Goal: Information Seeking & Learning: Understand process/instructions

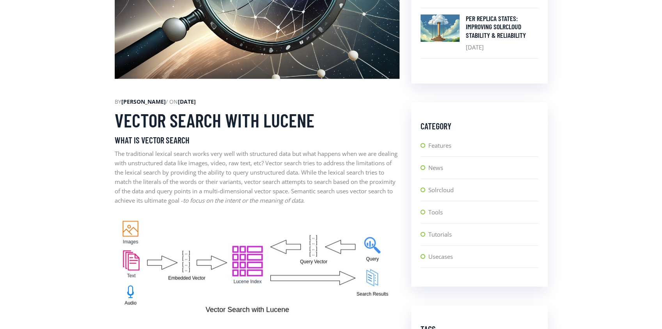
scroll to position [401, 0]
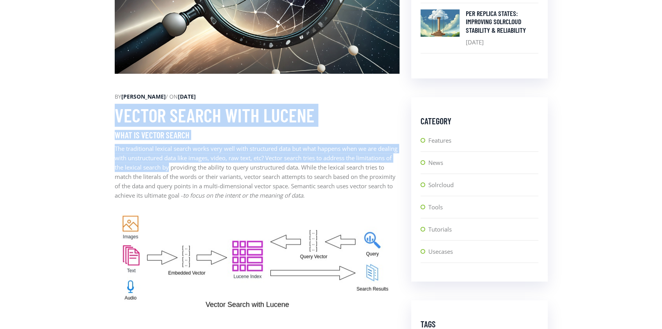
drag, startPoint x: 101, startPoint y: 122, endPoint x: 205, endPoint y: 178, distance: 118.3
click at [205, 178] on p "The traditional lexical search works very well with structured data but what ha…" at bounding box center [257, 172] width 285 height 56
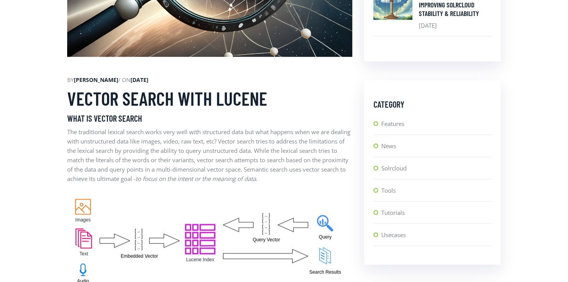
scroll to position [438, 0]
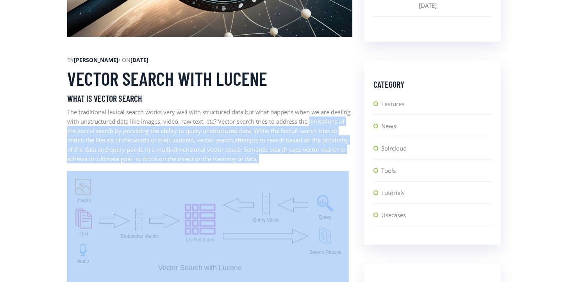
drag, startPoint x: 55, startPoint y: 136, endPoint x: 50, endPoint y: 203, distance: 67.0
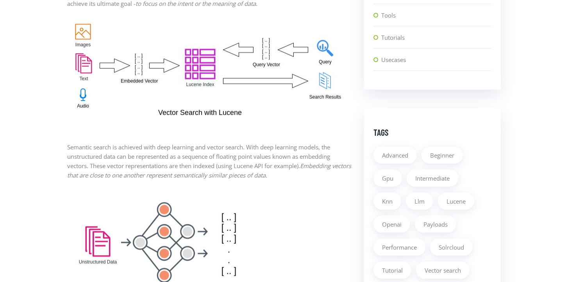
scroll to position [613, 0]
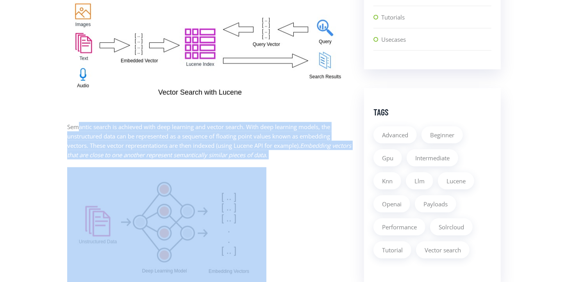
drag, startPoint x: 77, startPoint y: 136, endPoint x: 286, endPoint y: 178, distance: 212.9
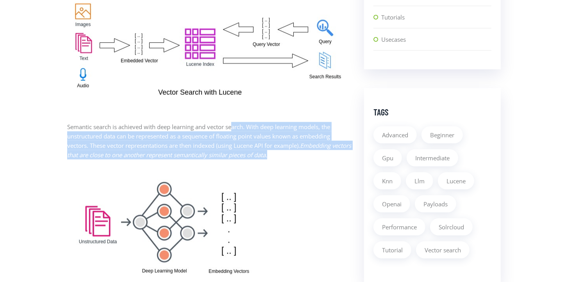
drag, startPoint x: 296, startPoint y: 166, endPoint x: 233, endPoint y: 139, distance: 69.1
click at [233, 139] on p "Semantic search is achieved with deep learning and vector search. With deep lea…" at bounding box center [209, 140] width 285 height 37
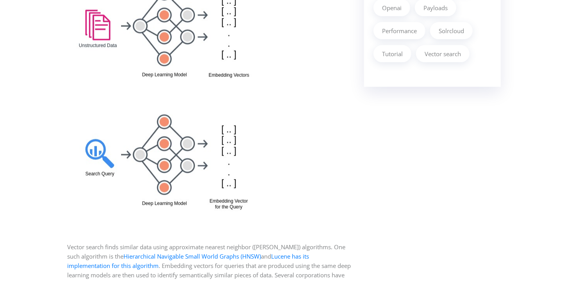
scroll to position [892, 0]
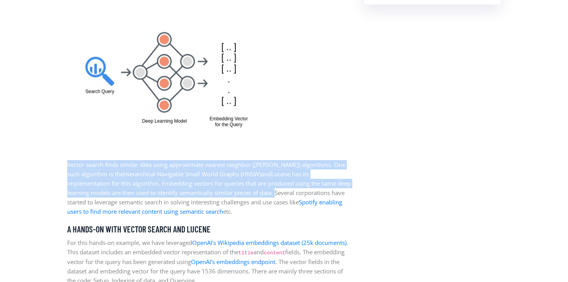
drag, startPoint x: 254, startPoint y: 199, endPoint x: 253, endPoint y: 167, distance: 31.6
click at [246, 201] on p "Vector search finds similar data using approximate nearest neighbor ([PERSON_NA…" at bounding box center [209, 188] width 285 height 56
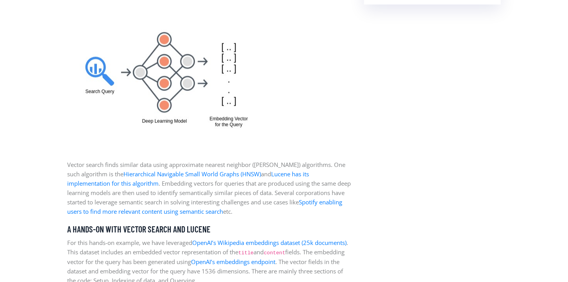
drag, startPoint x: 183, startPoint y: 194, endPoint x: 234, endPoint y: 225, distance: 59.5
click at [234, 217] on p "Vector search finds similar data using approximate nearest neighbor ([PERSON_NA…" at bounding box center [209, 188] width 285 height 56
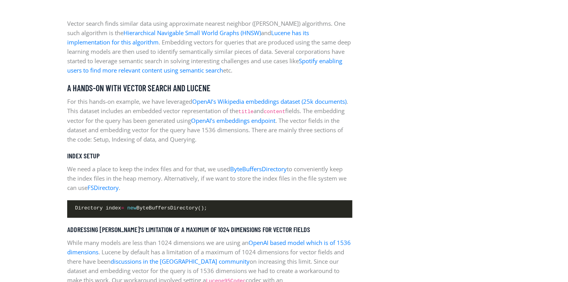
scroll to position [1027, 0]
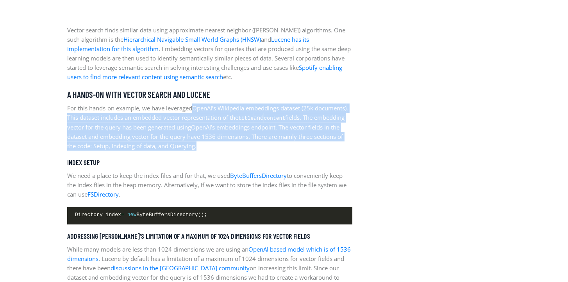
drag, startPoint x: 254, startPoint y: 154, endPoint x: 194, endPoint y: 116, distance: 71.6
click at [194, 116] on p "For this hands-on example, we have leveraged OpenAI’s Wikipedia embeddings data…" at bounding box center [209, 126] width 285 height 47
click at [195, 151] on p "For this hands-on example, we have leveraged OpenAI’s Wikipedia embeddings data…" at bounding box center [209, 126] width 285 height 47
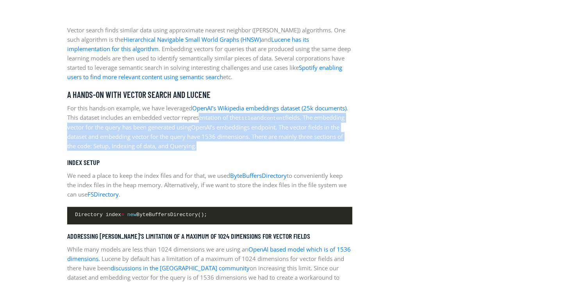
drag, startPoint x: 257, startPoint y: 155, endPoint x: 238, endPoint y: 129, distance: 31.5
click at [238, 129] on p "For this hands-on example, we have leveraged OpenAI’s Wikipedia embeddings data…" at bounding box center [209, 126] width 285 height 47
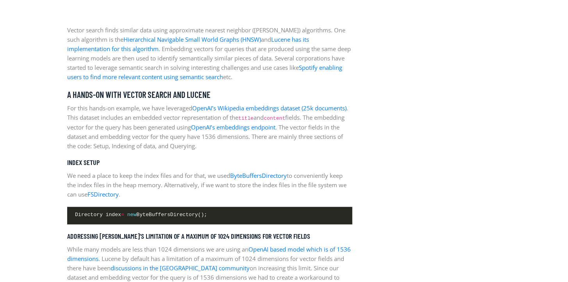
drag, startPoint x: 243, startPoint y: 169, endPoint x: 272, endPoint y: 229, distance: 66.7
click at [272, 224] on pre "Directory index = new ByteBuffersDirectory();" at bounding box center [209, 216] width 285 height 18
drag, startPoint x: 272, startPoint y: 229, endPoint x: 259, endPoint y: 149, distance: 81.1
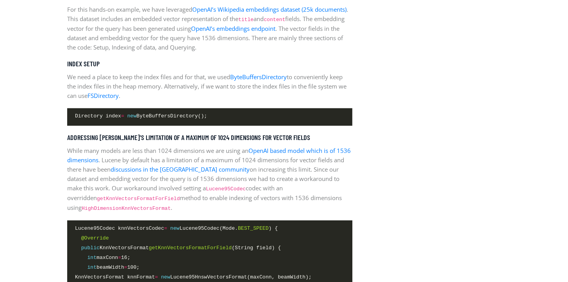
scroll to position [1128, 0]
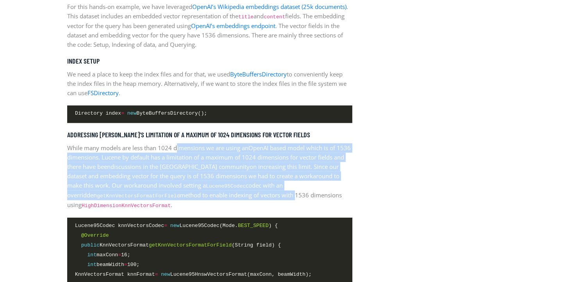
drag, startPoint x: 178, startPoint y: 157, endPoint x: 266, endPoint y: 201, distance: 99.0
click at [266, 201] on p "While many models are less than 1024 dimensions we are using an OpenAI based mo…" at bounding box center [209, 176] width 285 height 67
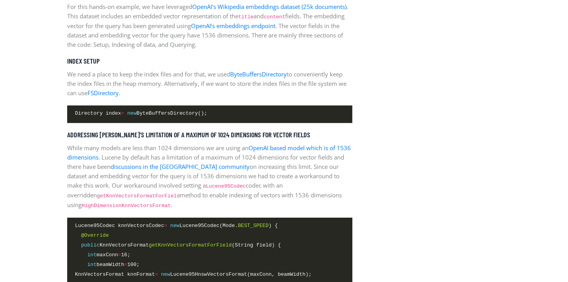
click at [301, 205] on p "While many models are less than 1024 dimensions we are using an OpenAI based mo…" at bounding box center [209, 176] width 285 height 67
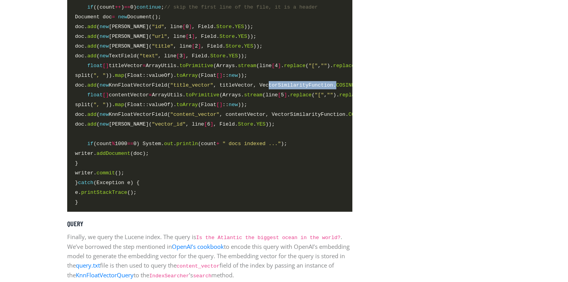
scroll to position [0, 52]
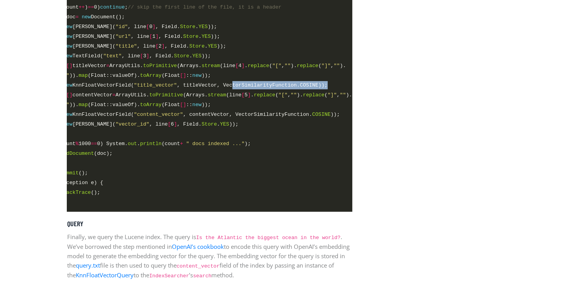
drag, startPoint x: 284, startPoint y: 94, endPoint x: 358, endPoint y: 92, distance: 73.4
click at [329, 96] on pre "try (ZipFile zip = new ZipFile( "vector_database_wikipedia_articles_embedded.zi…" at bounding box center [209, 76] width 285 height 271
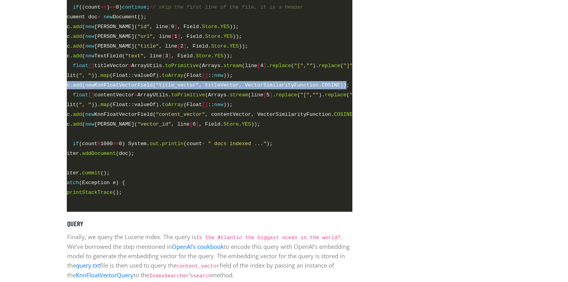
scroll to position [0, 0]
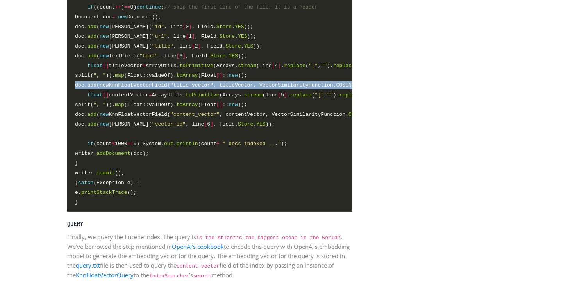
drag, startPoint x: 324, startPoint y: 95, endPoint x: 23, endPoint y: 95, distance: 300.2
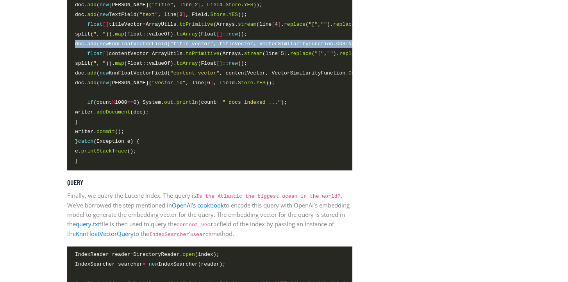
scroll to position [1922, 0]
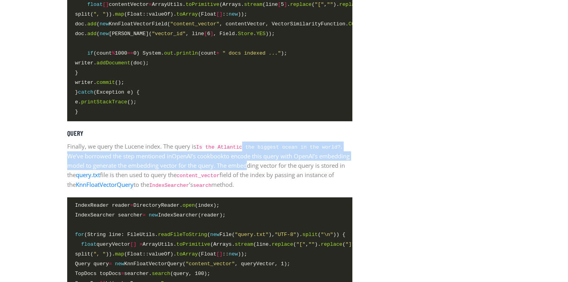
drag, startPoint x: 246, startPoint y: 158, endPoint x: 279, endPoint y: 180, distance: 40.4
click at [279, 180] on p "Finally, we query the Lucene index. The query is Is the Atlantic the biggest oc…" at bounding box center [209, 166] width 285 height 48
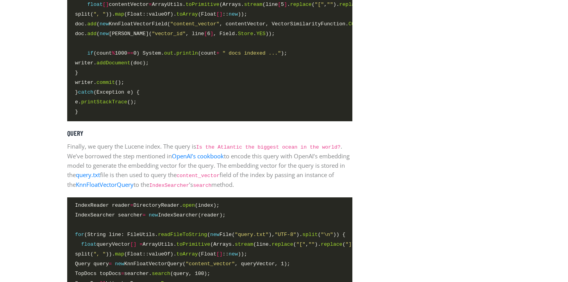
drag, startPoint x: 286, startPoint y: 196, endPoint x: 275, endPoint y: 165, distance: 32.2
click at [275, 165] on p "Finally, we query the Lucene index. The query is Is the Atlantic the biggest oc…" at bounding box center [209, 166] width 285 height 48
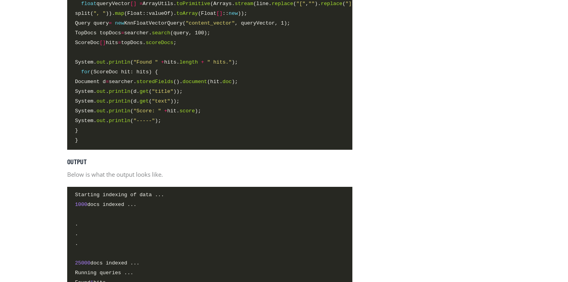
scroll to position [1954, 0]
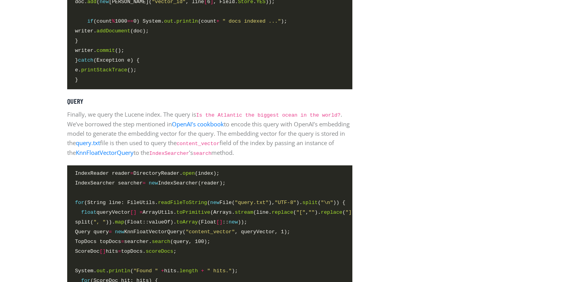
drag, startPoint x: 398, startPoint y: 158, endPoint x: 393, endPoint y: 190, distance: 32.7
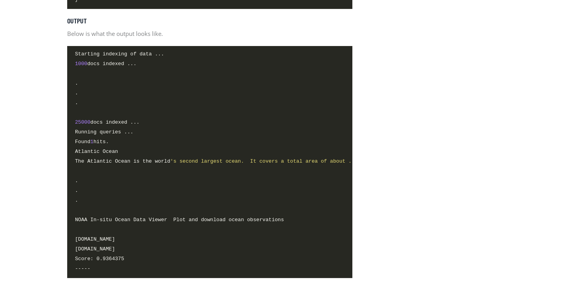
scroll to position [2226, 0]
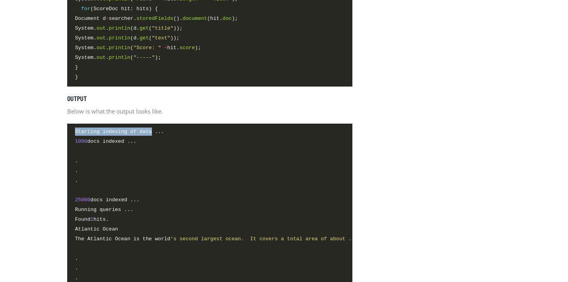
drag, startPoint x: 140, startPoint y: 147, endPoint x: 53, endPoint y: 145, distance: 87.5
drag, startPoint x: 92, startPoint y: 158, endPoint x: 131, endPoint y: 161, distance: 39.5
click at [131, 146] on span "1000 docs indexed ..." at bounding box center [105, 141] width 61 height 8
drag, startPoint x: 91, startPoint y: 156, endPoint x: 126, endPoint y: 155, distance: 35.5
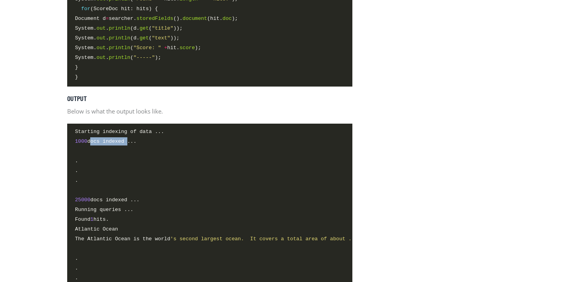
click at [126, 146] on span "1000 docs indexed ..." at bounding box center [105, 141] width 61 height 8
copy span "docs indexed"
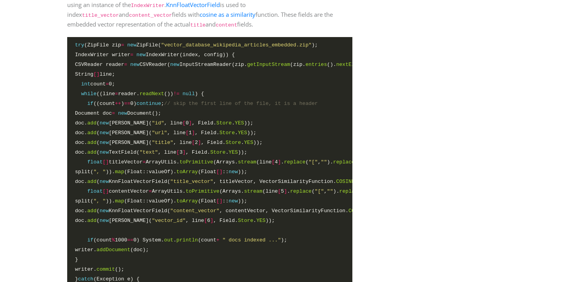
scroll to position [1770, 0]
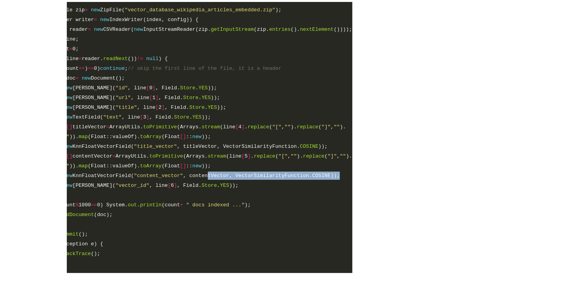
drag, startPoint x: 260, startPoint y: 187, endPoint x: 350, endPoint y: 187, distance: 90.2
click at [350, 187] on pre "try (ZipFile zip = new ZipFile( "vector_database_wikipedia_articles_embedded.zi…" at bounding box center [209, 137] width 285 height 271
click at [330, 179] on span "COSINE" at bounding box center [321, 176] width 18 height 6
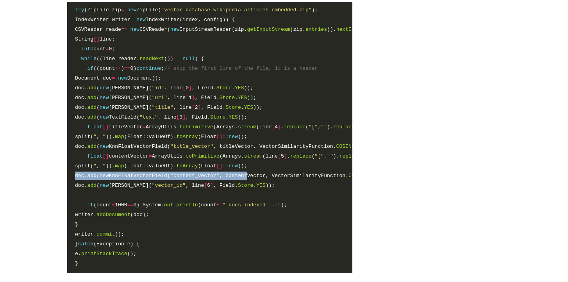
drag, startPoint x: 210, startPoint y: 183, endPoint x: 48, endPoint y: 182, distance: 161.6
click at [195, 169] on span "toArray" at bounding box center [186, 166] width 21 height 6
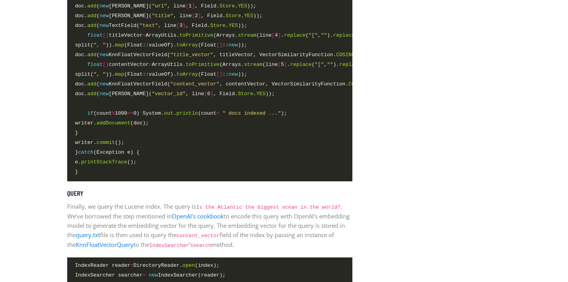
scroll to position [1805, 0]
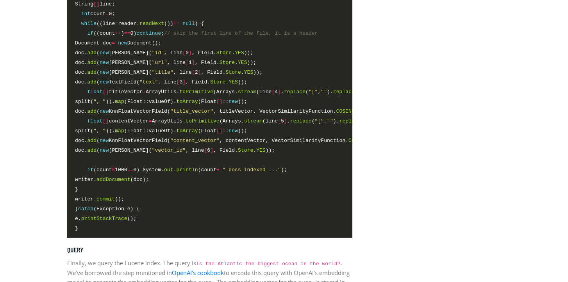
click at [148, 145] on span "doc. add ( new KnnFloatVectorField( "content_vector" , contentVector, VectorSim…" at bounding box center [225, 141] width 301 height 8
copy span "KnnFloatVectorField"
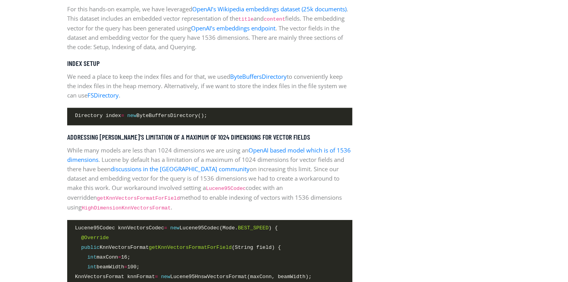
scroll to position [1230, 0]
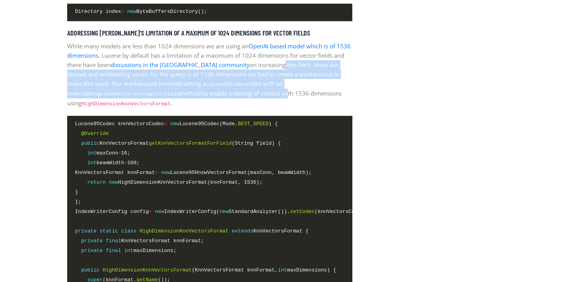
drag, startPoint x: 261, startPoint y: 74, endPoint x: 258, endPoint y: 104, distance: 30.2
click at [258, 104] on p "While many models are less than 1024 dimensions we are using an OpenAI based mo…" at bounding box center [209, 74] width 285 height 67
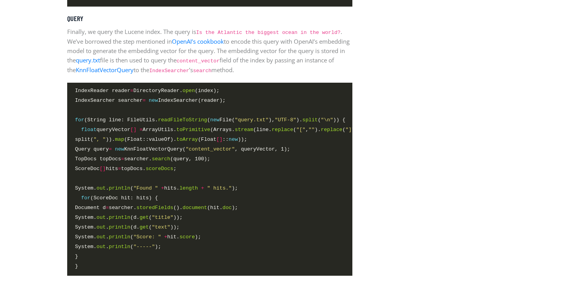
scroll to position [2036, 0]
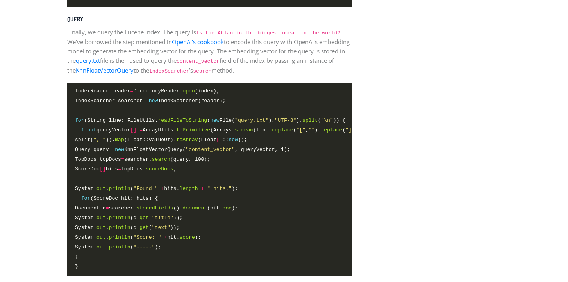
drag, startPoint x: 267, startPoint y: 61, endPoint x: 280, endPoint y: 83, distance: 26.2
click at [280, 75] on p "Finally, we query the Lucene index. The query is Is the Atlantic the biggest oc…" at bounding box center [209, 51] width 285 height 48
drag, startPoint x: 263, startPoint y: 146, endPoint x: 286, endPoint y: 145, distance: 23.0
click at [286, 134] on span "float queryVector [] = ArrayUtils. toPrimitive (Arrays. stream (line. replace (…" at bounding box center [222, 130] width 295 height 8
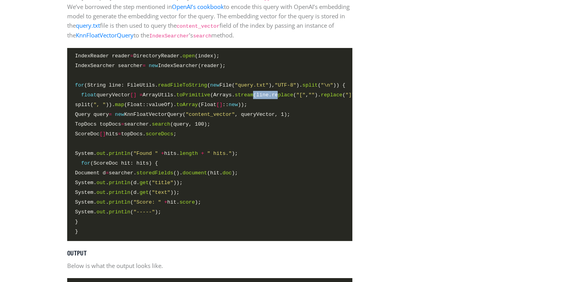
scroll to position [1976, 0]
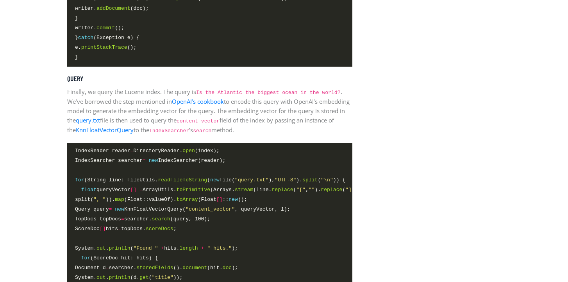
click at [286, 135] on p "Finally, we query the Lucene index. The query is Is the Atlantic the biggest oc…" at bounding box center [209, 111] width 285 height 48
click at [100, 124] on link "query.txt" at bounding box center [88, 120] width 24 height 8
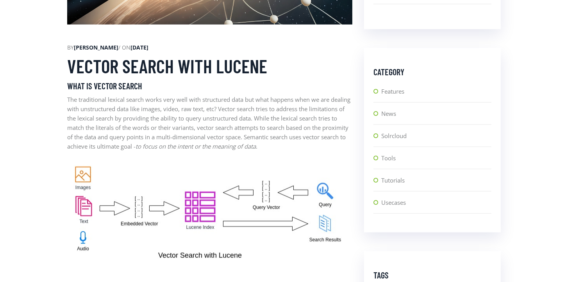
scroll to position [335, 0]
